Goal: Task Accomplishment & Management: Use online tool/utility

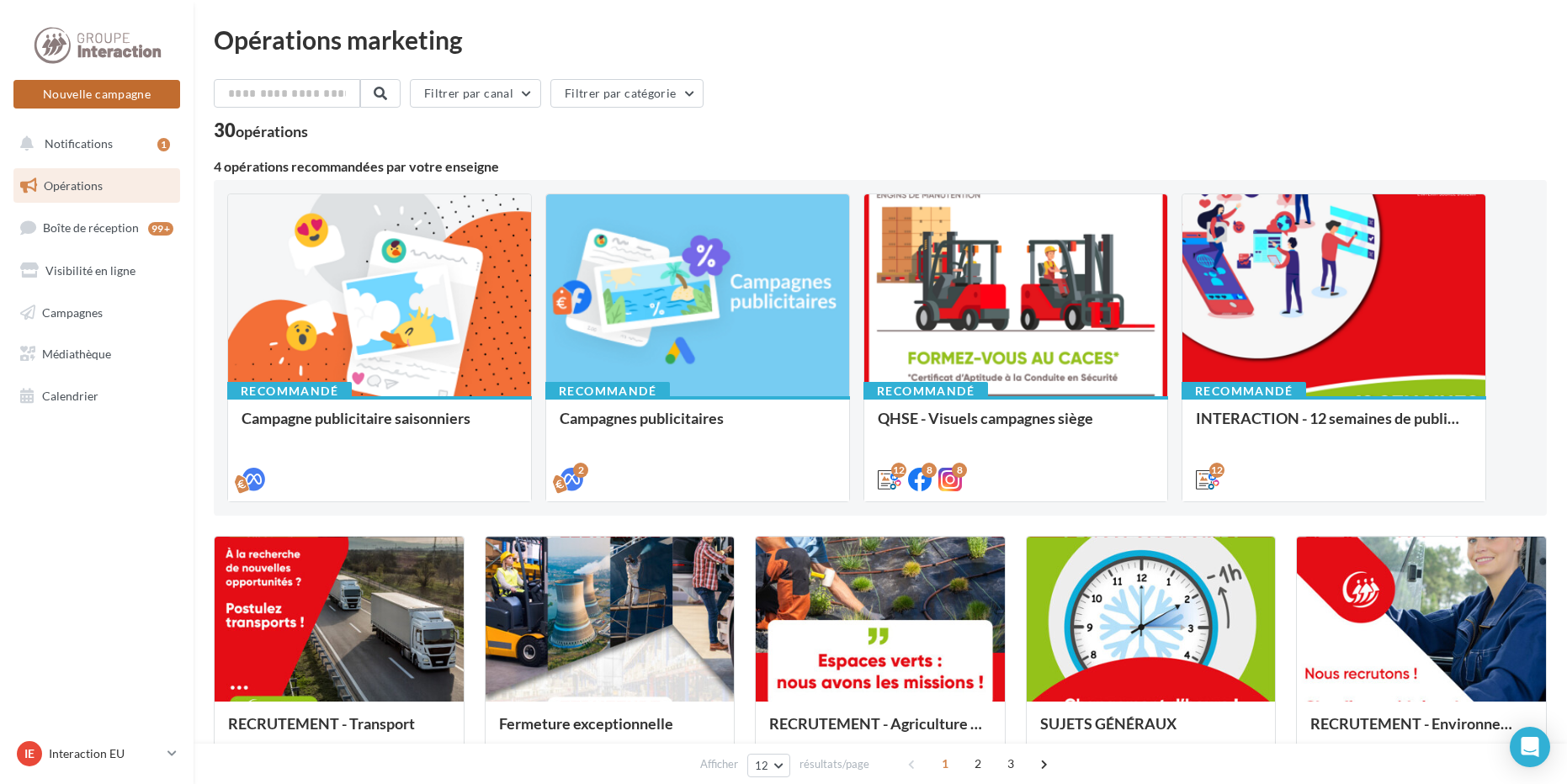
click at [147, 99] on button "Nouvelle campagne" at bounding box center [97, 94] width 166 height 29
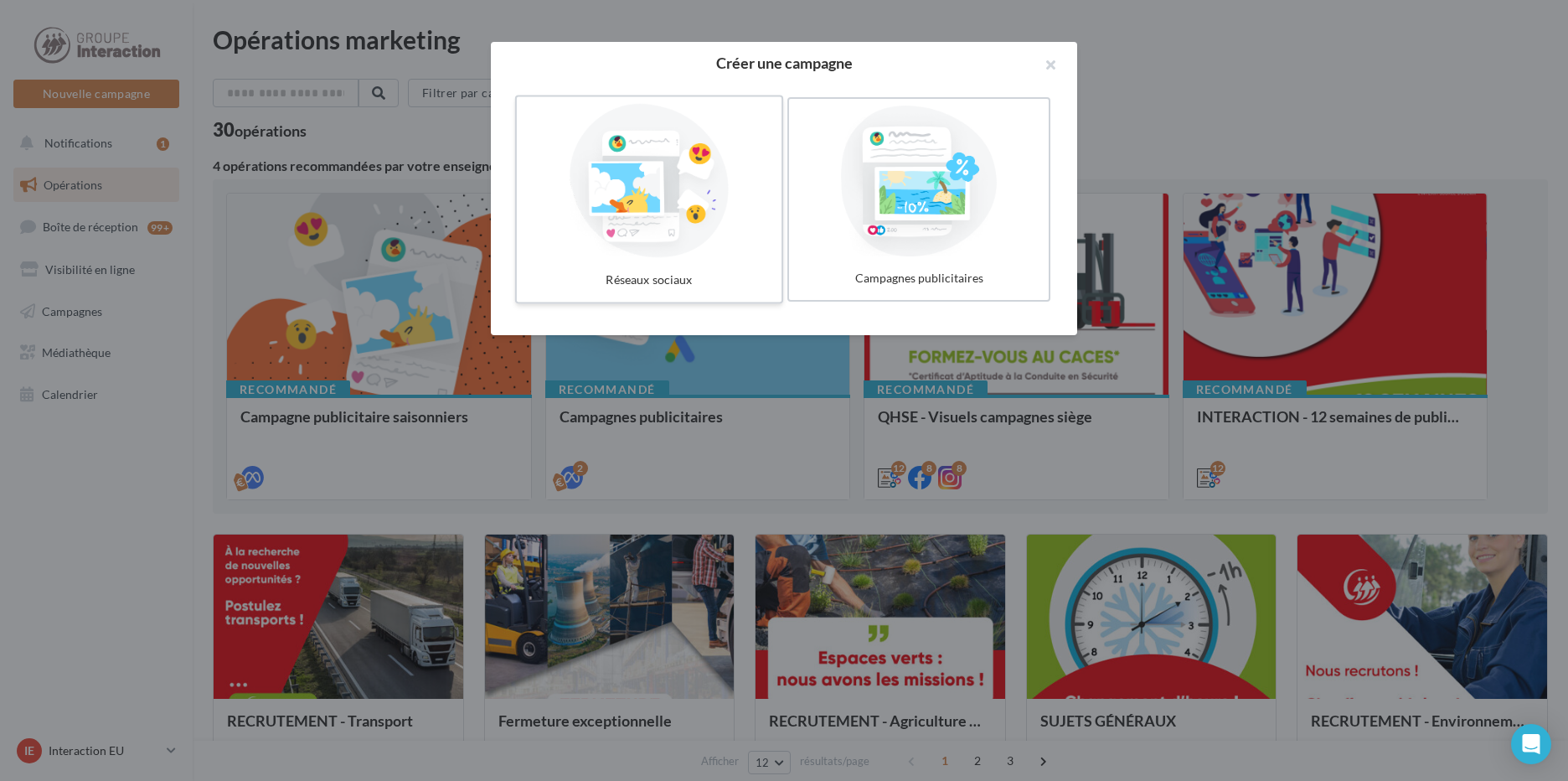
click at [625, 210] on div at bounding box center [649, 181] width 251 height 154
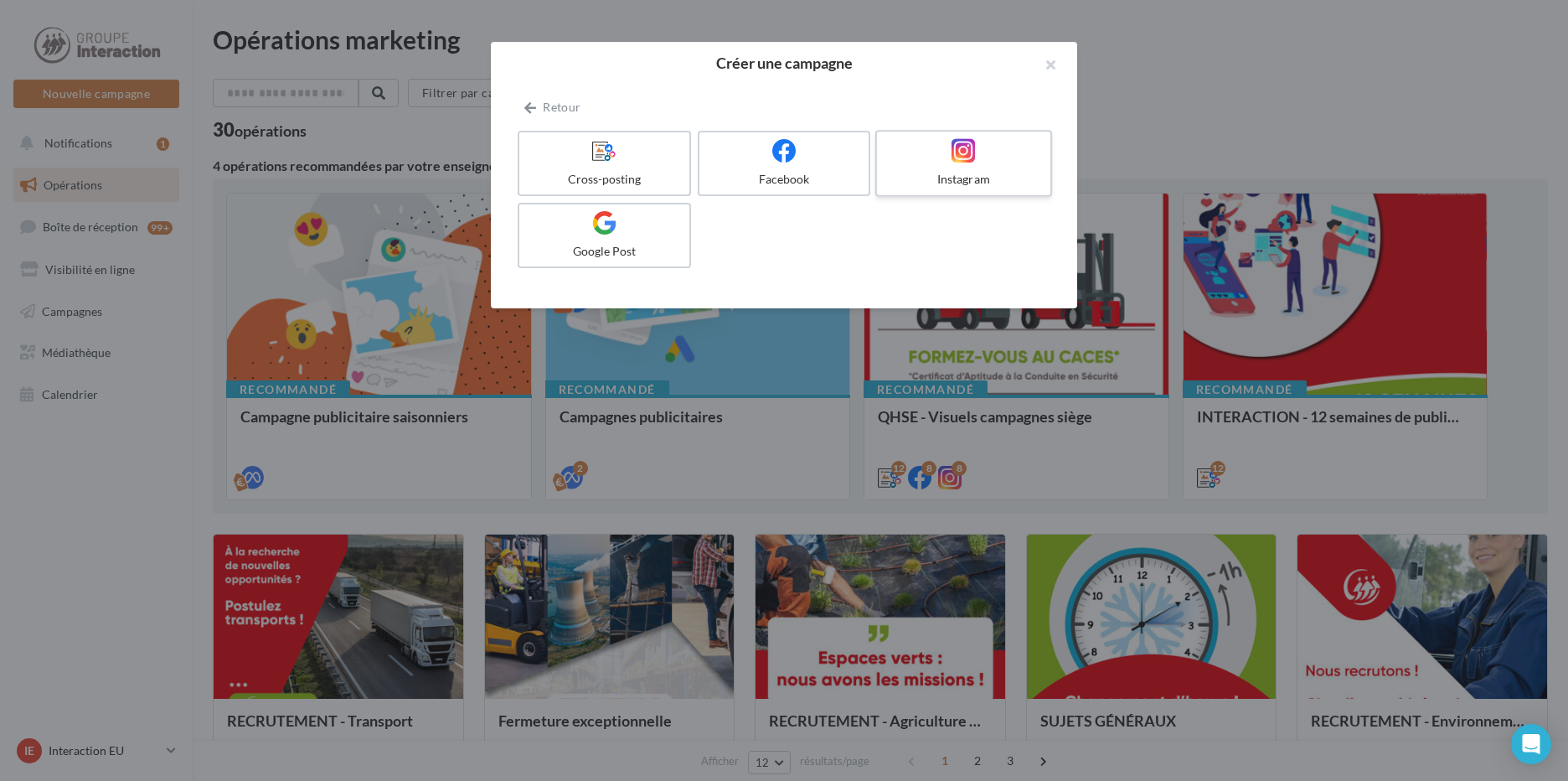
click at [990, 160] on div at bounding box center [963, 151] width 159 height 26
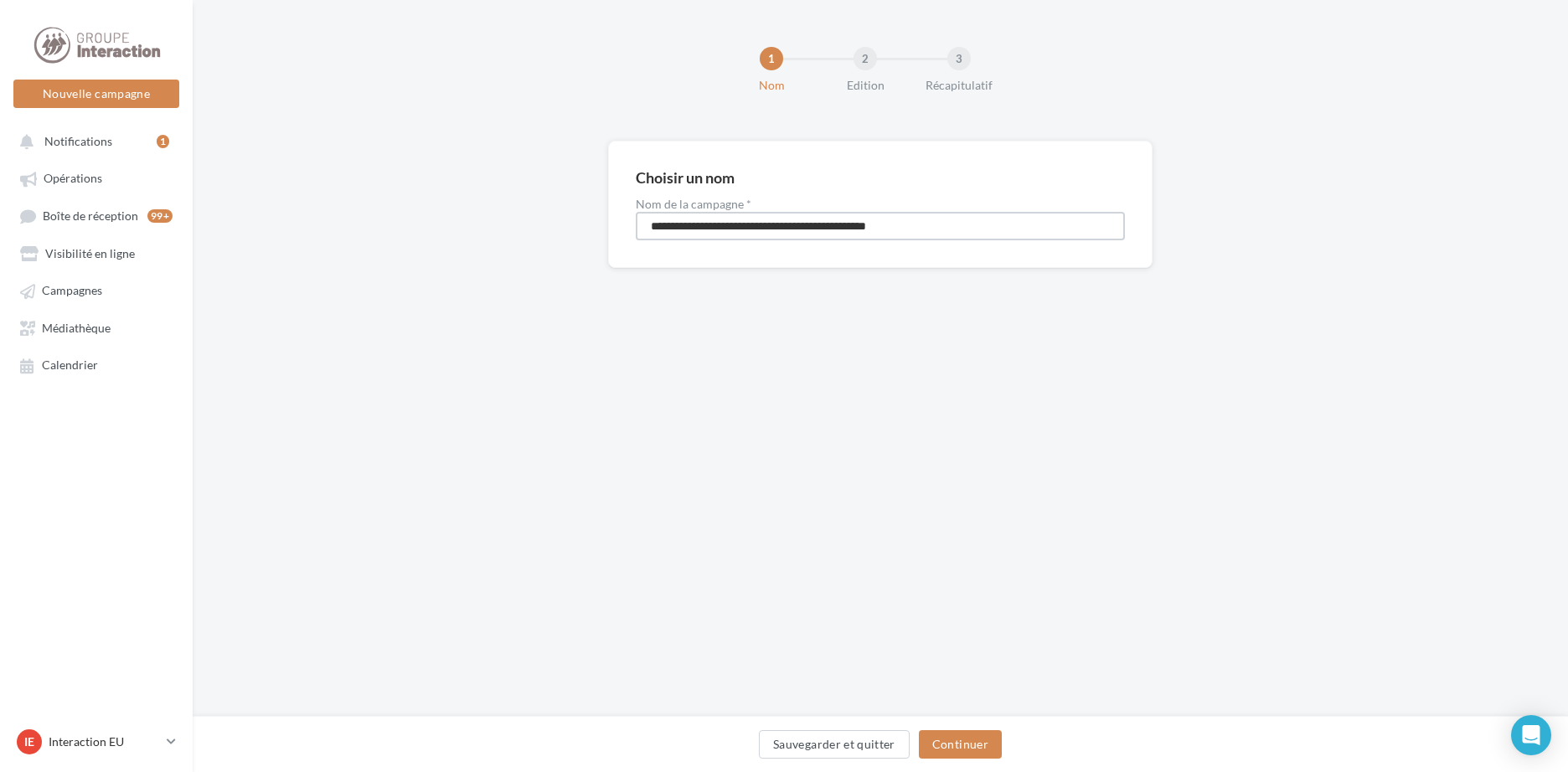
drag, startPoint x: 969, startPoint y: 227, endPoint x: 537, endPoint y: 232, distance: 432.0
click at [547, 237] on div "**********" at bounding box center [880, 231] width 1375 height 181
type input "*****"
click at [965, 750] on button "Continuer" at bounding box center [961, 744] width 83 height 29
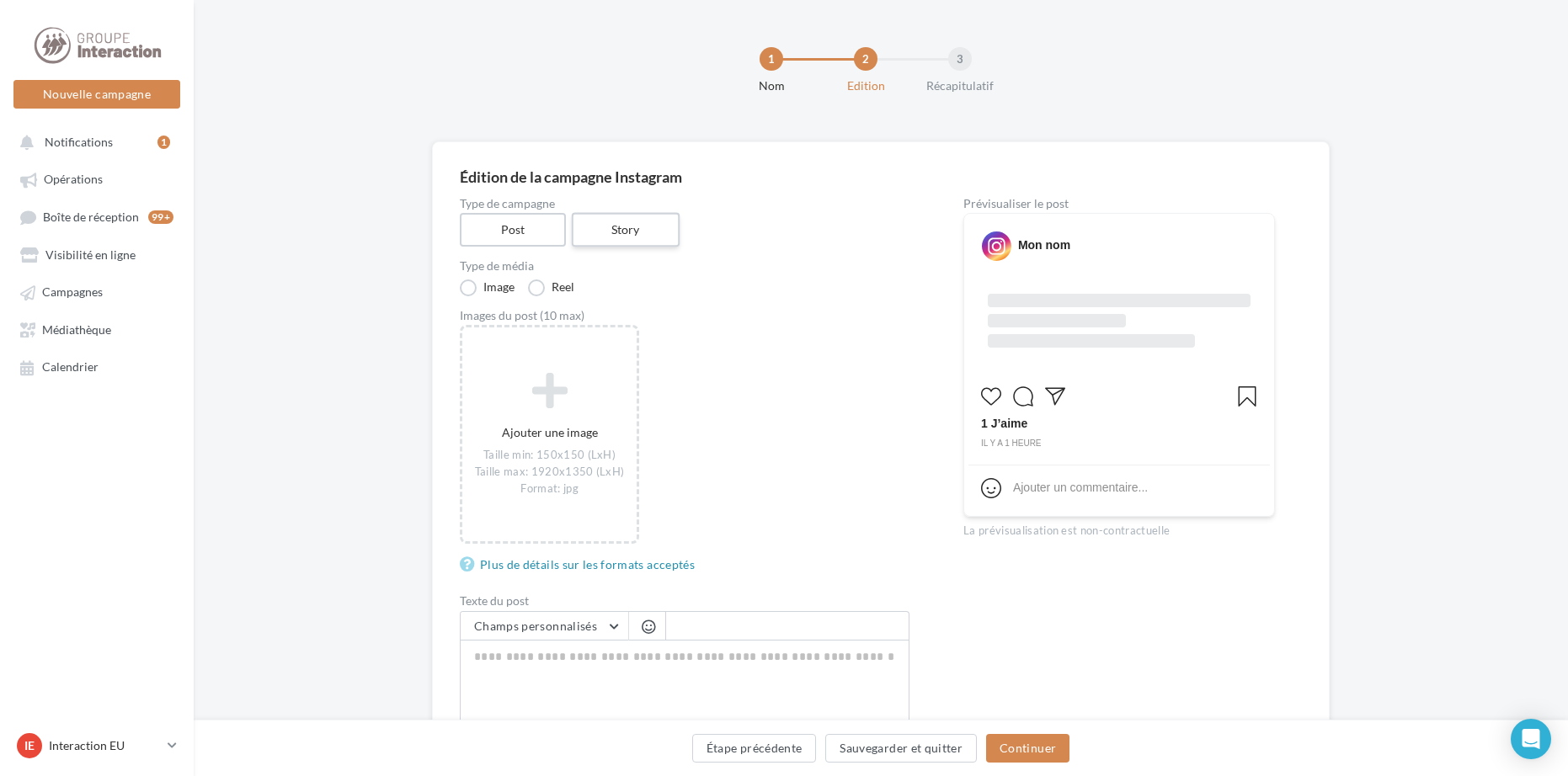
click at [611, 226] on label "Story" at bounding box center [624, 230] width 108 height 35
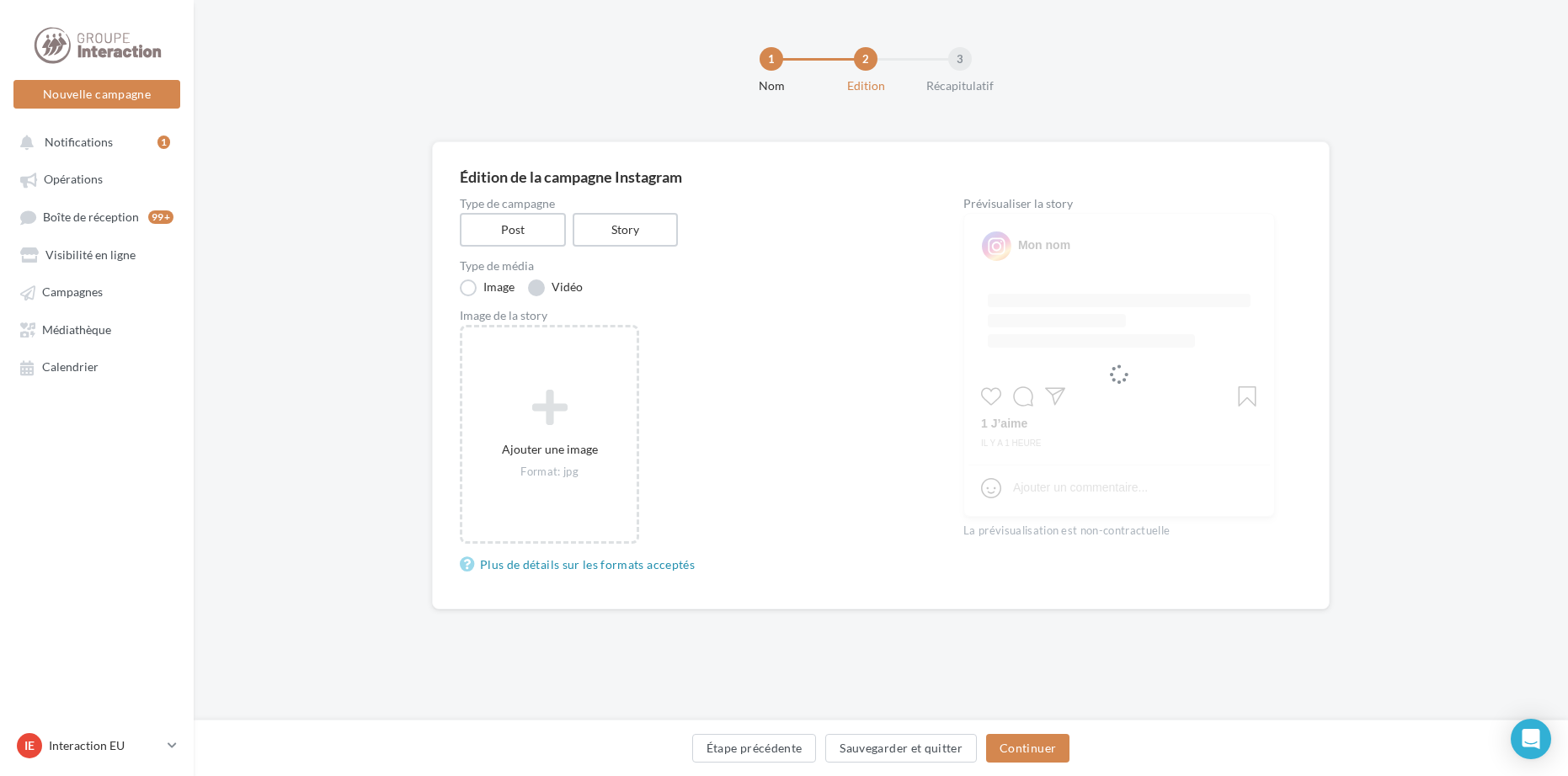
click at [567, 286] on label "Vidéo" at bounding box center [556, 288] width 54 height 17
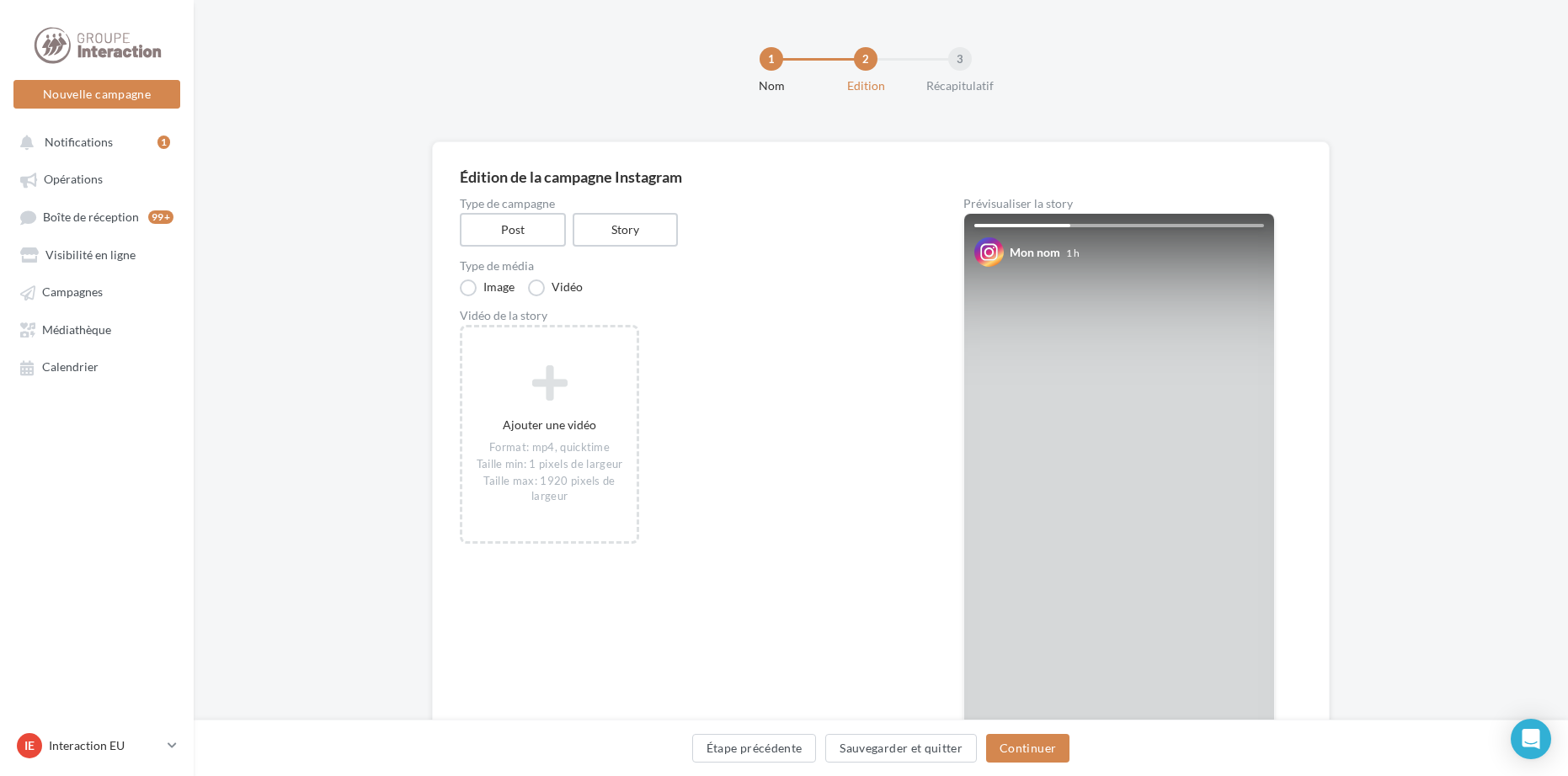
click at [450, 289] on div "Édition de la campagne Instagram Type de campagne Post Story Type de média Imag…" at bounding box center [881, 485] width 898 height 687
click at [468, 286] on label "Image" at bounding box center [487, 288] width 54 height 17
click at [1356, 100] on div "1 Nom 2 Edition 3 Récapitulatif" at bounding box center [908, 77] width 1374 height 101
click at [781, 760] on button "Étape précédente" at bounding box center [754, 748] width 125 height 29
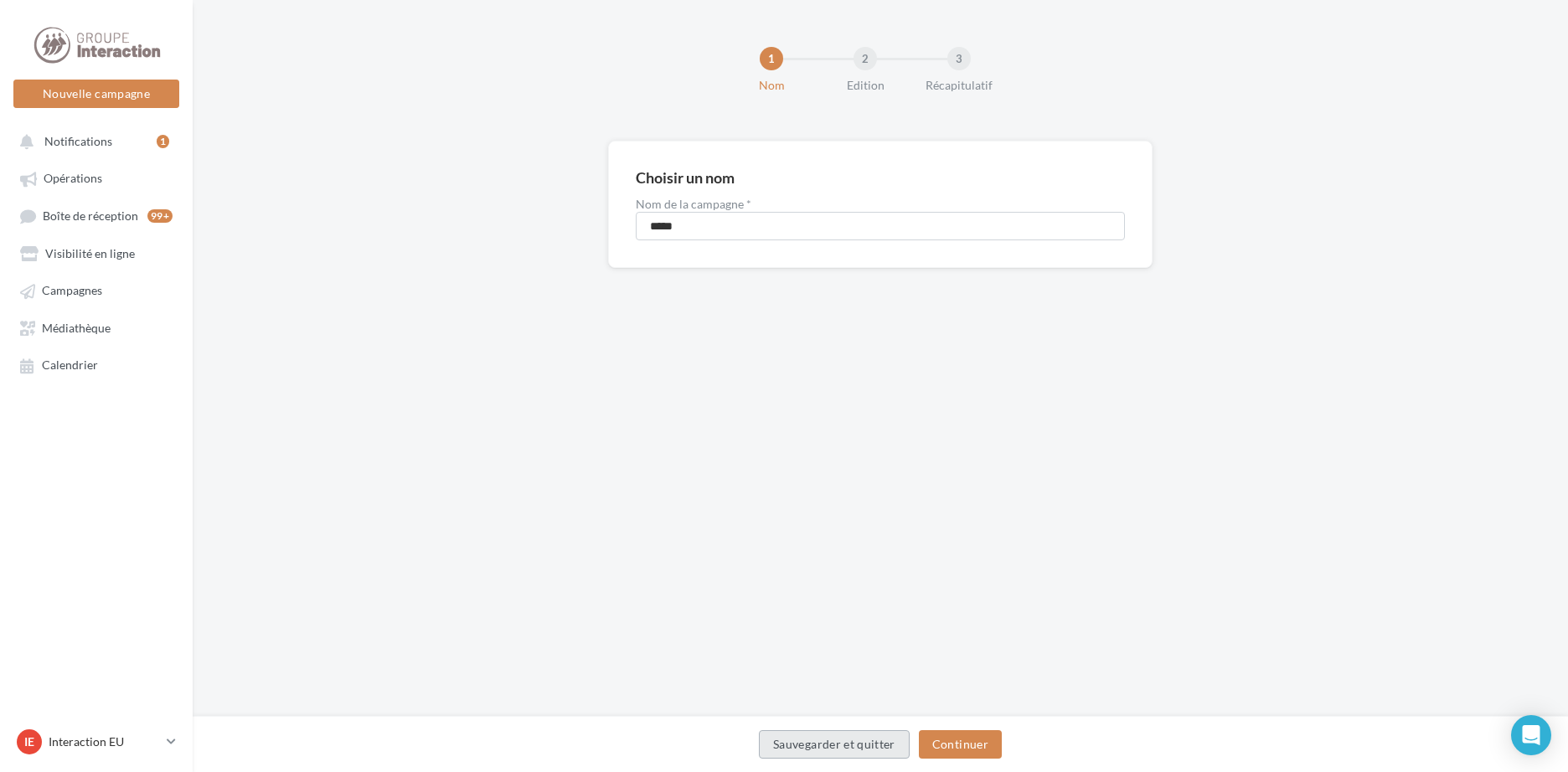
click at [781, 752] on button "Sauvegarder et quitter" at bounding box center [834, 744] width 150 height 29
